Goal: Transaction & Acquisition: Purchase product/service

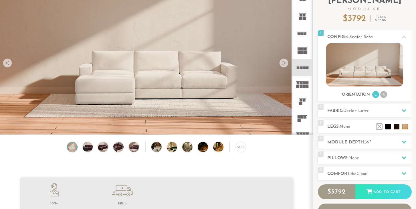
scroll to position [47, 0]
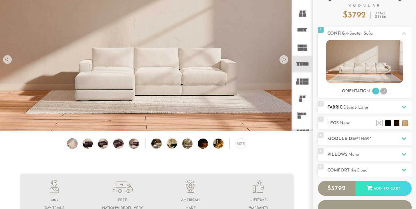
click at [404, 107] on icon at bounding box center [404, 107] width 5 height 5
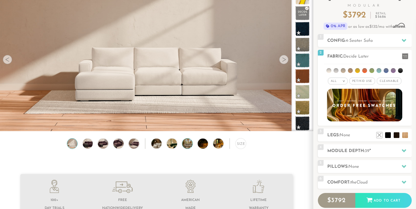
click at [190, 145] on img at bounding box center [191, 144] width 18 height 10
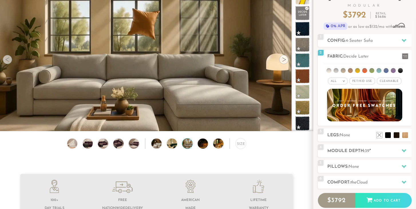
click at [145, 145] on div at bounding box center [145, 143] width 1 height 11
click at [134, 145] on img at bounding box center [134, 144] width 12 height 10
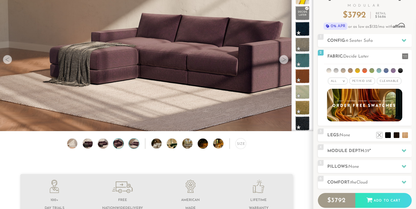
click at [119, 145] on img at bounding box center [119, 144] width 12 height 10
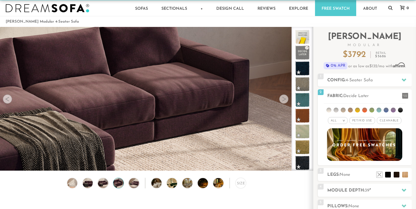
scroll to position [0, 0]
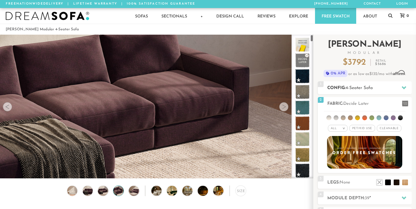
click at [378, 89] on h2 "Config: 4-Seater Sofa" at bounding box center [370, 88] width 84 height 7
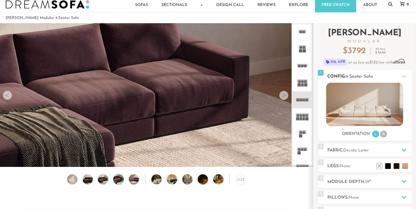
scroll to position [14, 0]
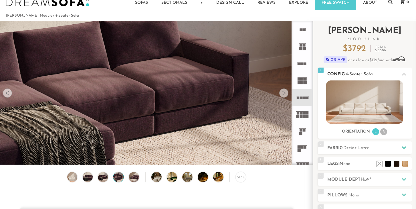
click at [382, 133] on li "R" at bounding box center [384, 131] width 7 height 7
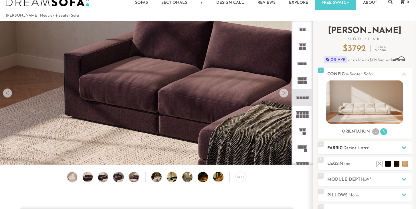
click at [382, 150] on h2 "Fabric: Decide Later" at bounding box center [370, 148] width 84 height 7
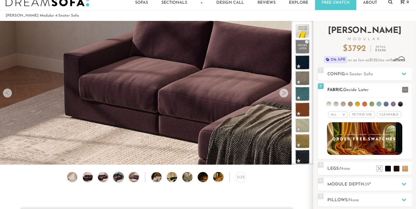
scroll to position [18, 0]
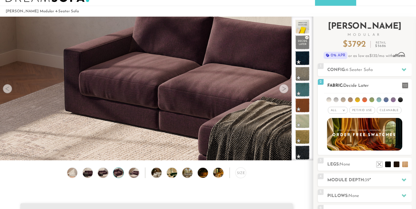
click at [366, 110] on span "Pet/Kid Use x" at bounding box center [363, 110] width 26 height 7
click at [388, 111] on span "Cleanable x" at bounding box center [391, 110] width 25 height 7
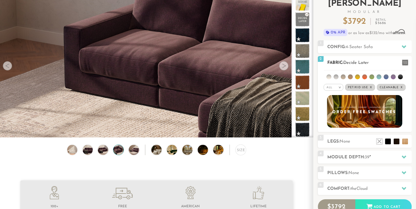
scroll to position [43, 0]
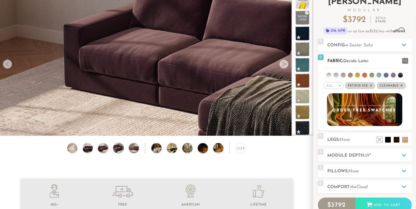
click at [351, 75] on li at bounding box center [350, 75] width 5 height 5
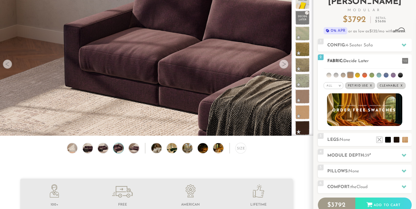
click at [364, 76] on li at bounding box center [365, 75] width 5 height 5
click at [359, 76] on li at bounding box center [357, 75] width 5 height 5
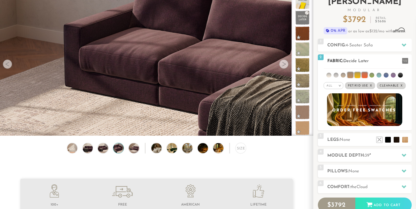
click at [350, 75] on li at bounding box center [351, 75] width 6 height 6
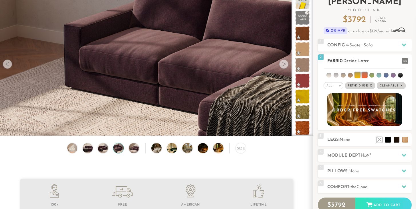
click at [359, 75] on li at bounding box center [358, 75] width 6 height 6
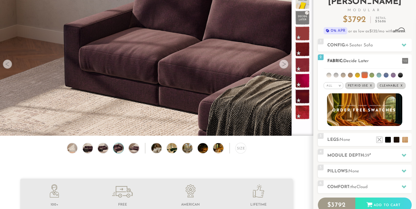
click at [365, 76] on li at bounding box center [365, 75] width 6 height 6
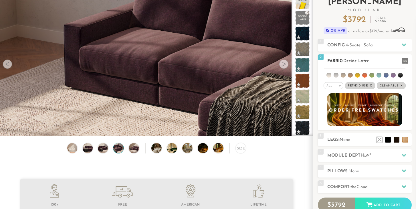
scroll to position [46, 0]
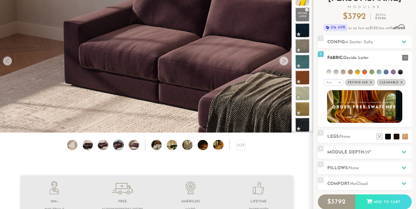
click at [366, 58] on span "Decide Later" at bounding box center [356, 58] width 25 height 4
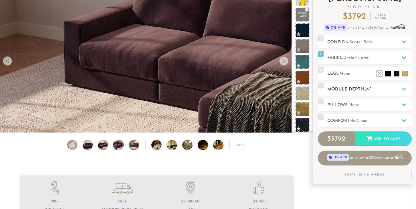
click at [378, 88] on h2 "Module Depth: 39 "" at bounding box center [370, 89] width 84 height 7
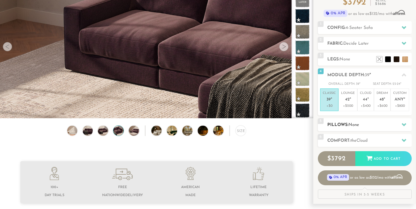
scroll to position [61, 0]
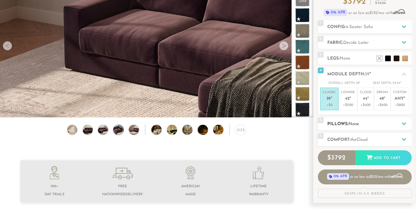
click at [350, 120] on div "5 Pillows: None" at bounding box center [365, 123] width 94 height 13
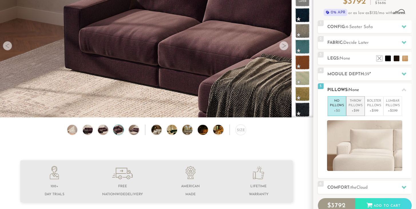
click at [351, 110] on p "+$99" at bounding box center [356, 110] width 14 height 5
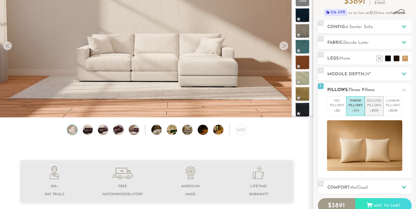
click at [373, 108] on p "+$199" at bounding box center [375, 110] width 14 height 5
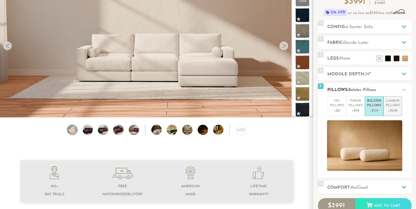
click at [393, 105] on p "Lumbar Pillows" at bounding box center [393, 103] width 14 height 9
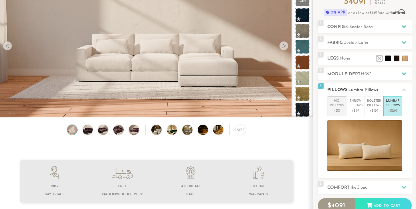
click at [341, 110] on p "+$0" at bounding box center [337, 110] width 14 height 5
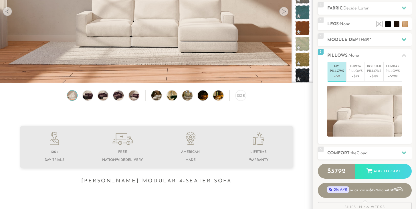
scroll to position [97, 0]
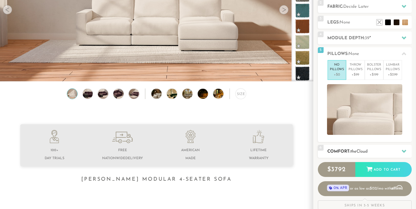
click at [347, 150] on h2 "Comfort: the Cloud" at bounding box center [370, 151] width 84 height 7
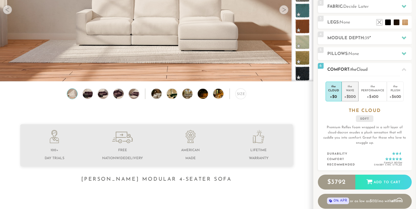
click at [348, 93] on div "+$200" at bounding box center [351, 96] width 12 height 8
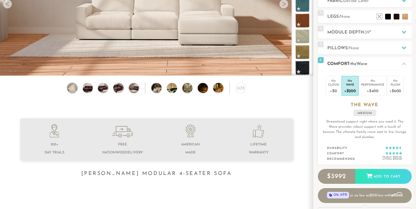
scroll to position [104, 0]
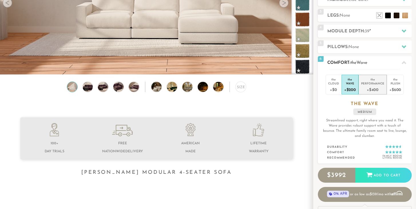
click at [373, 82] on div "Performance" at bounding box center [372, 83] width 23 height 4
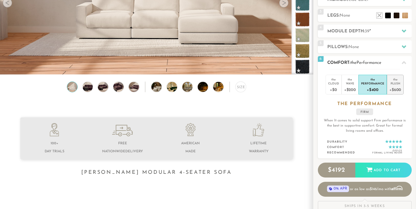
click at [396, 85] on div "Plush" at bounding box center [396, 83] width 12 height 4
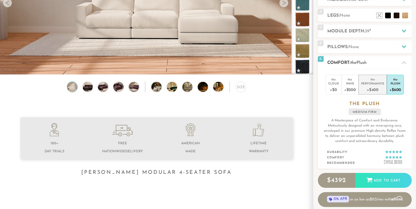
click at [362, 90] on div "+$400" at bounding box center [372, 89] width 23 height 8
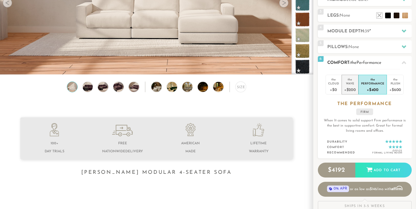
click at [348, 91] on div "+$200" at bounding box center [351, 89] width 12 height 8
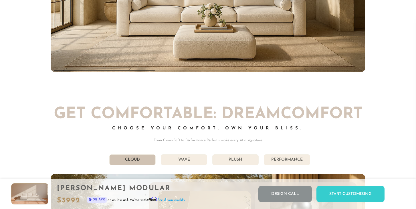
scroll to position [2917, 0]
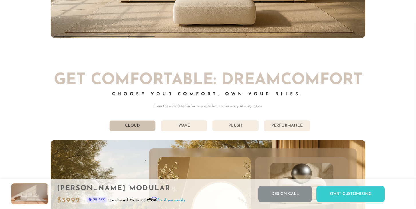
click at [177, 125] on li "Wave" at bounding box center [184, 125] width 46 height 11
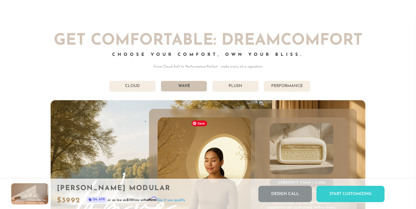
scroll to position [2897, 0]
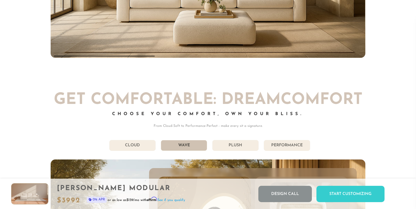
click at [137, 145] on li "Cloud" at bounding box center [132, 145] width 46 height 11
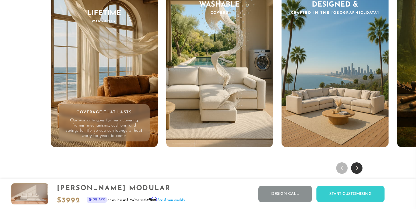
scroll to position [5396, 0]
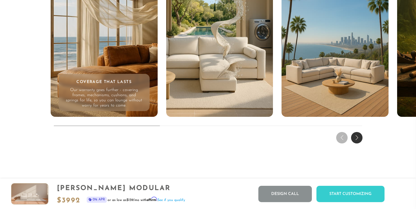
click at [357, 137] on div "Next slide" at bounding box center [356, 137] width 11 height 11
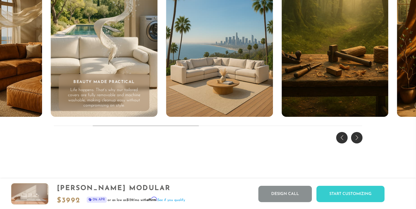
click at [357, 135] on div "Next slide" at bounding box center [356, 137] width 11 height 11
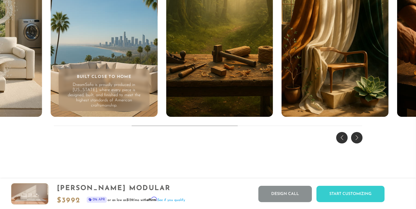
click at [357, 135] on div "Next slide" at bounding box center [356, 137] width 11 height 11
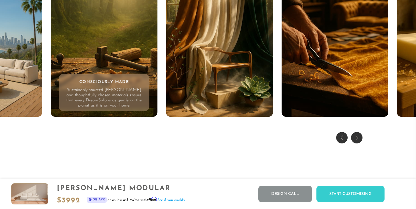
click at [357, 135] on div "Next slide" at bounding box center [356, 137] width 11 height 11
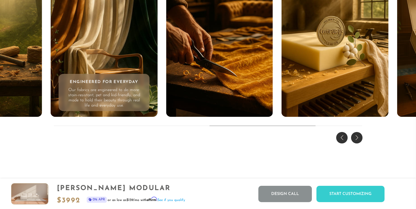
click at [357, 135] on div "Next slide" at bounding box center [356, 137] width 11 height 11
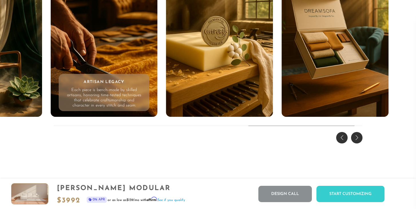
click at [354, 133] on div "Next slide" at bounding box center [356, 137] width 11 height 11
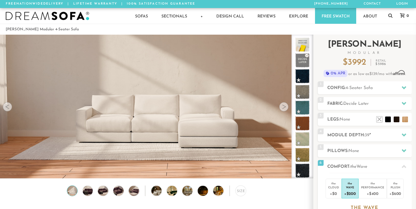
scroll to position [0, 0]
